Goal: Find contact information: Find contact information

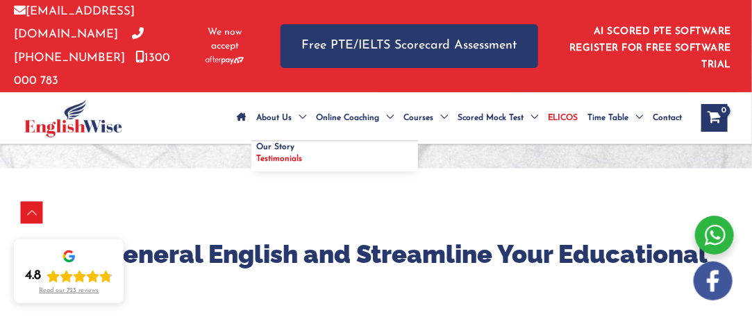
scroll to position [486, 0]
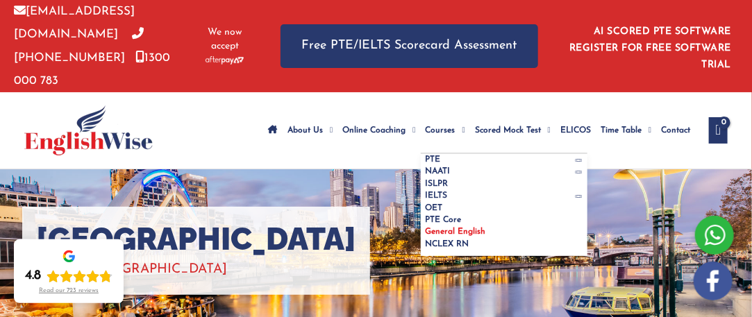
click at [426, 228] on span "General English" at bounding box center [456, 232] width 60 height 8
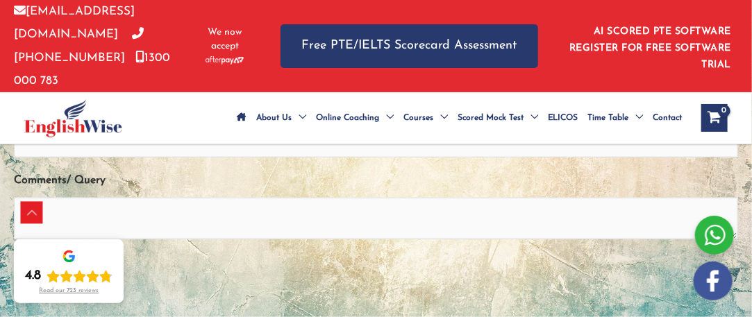
scroll to position [347, 0]
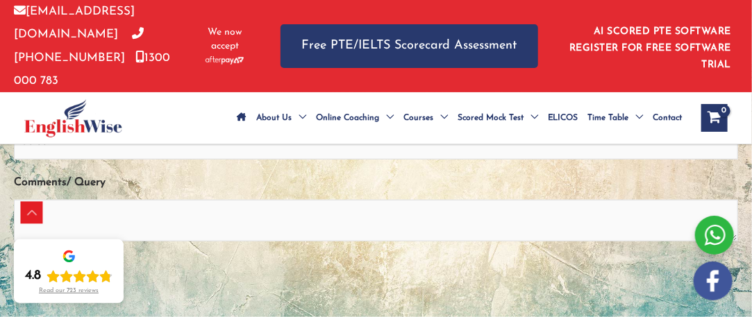
click at [671, 95] on span "Contact" at bounding box center [667, 118] width 29 height 49
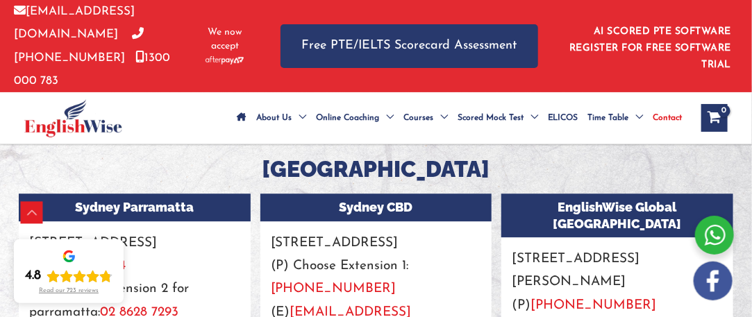
scroll to position [1180, 0]
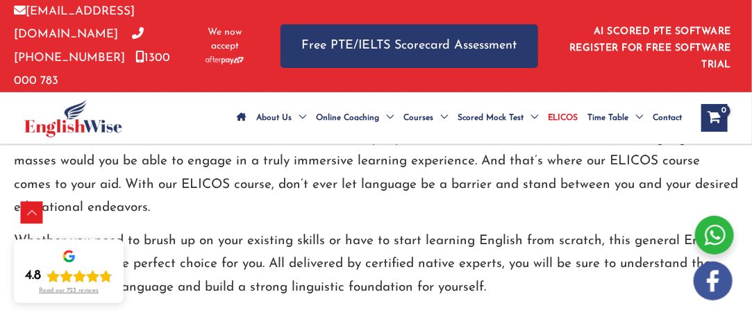
scroll to position [694, 0]
